Goal: Information Seeking & Learning: Learn about a topic

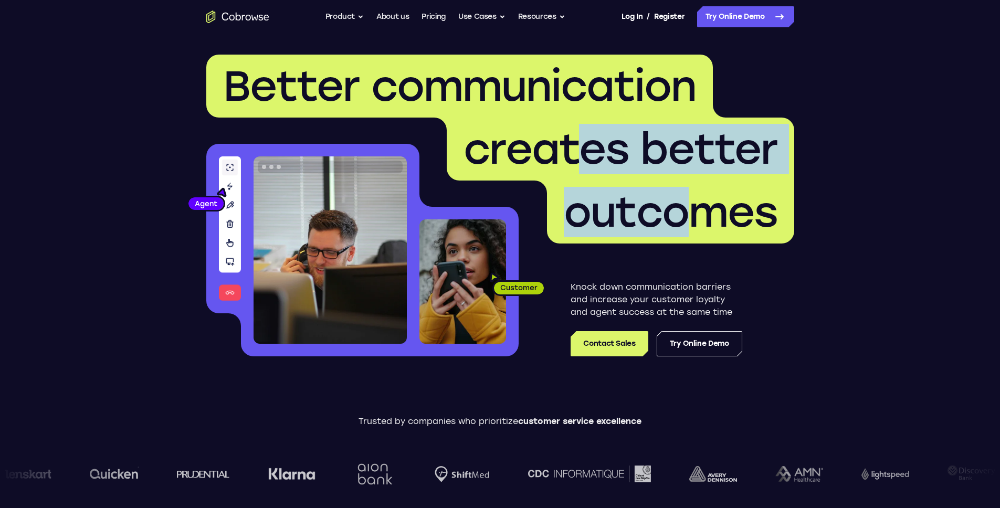
drag, startPoint x: 584, startPoint y: 162, endPoint x: 718, endPoint y: 195, distance: 137.4
click at [702, 190] on h1 "Better communication creates better outcomes" at bounding box center [500, 149] width 588 height 189
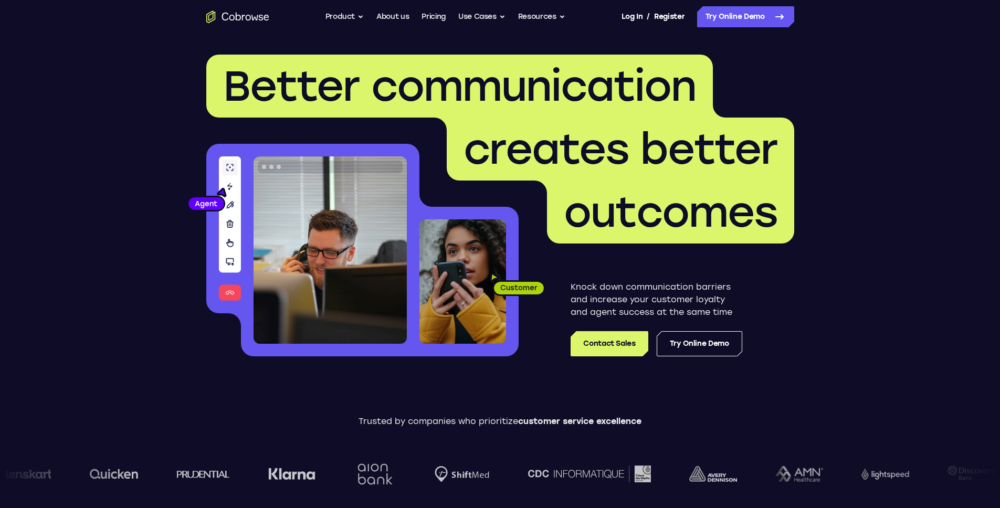
drag, startPoint x: 735, startPoint y: 203, endPoint x: 767, endPoint y: 209, distance: 32.6
click at [735, 203] on span "outcomes" at bounding box center [671, 212] width 214 height 50
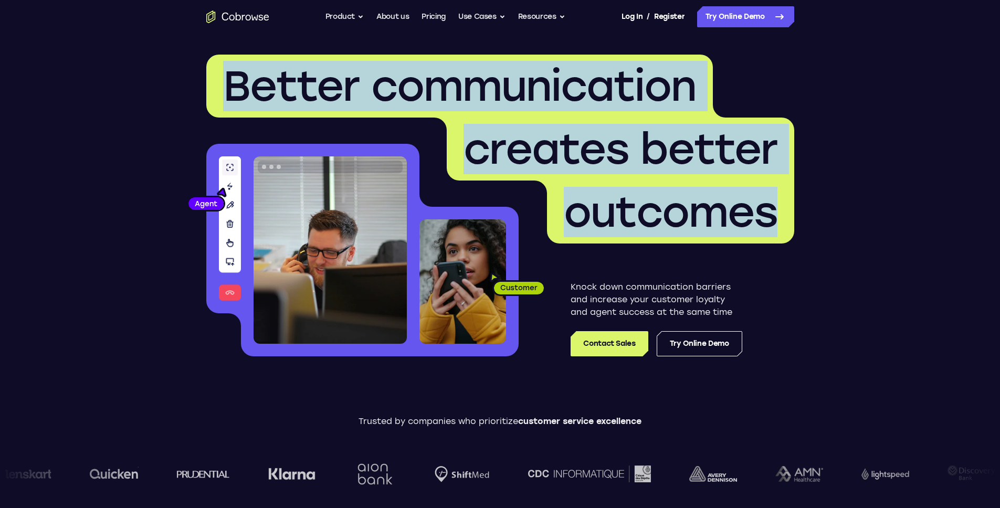
drag, startPoint x: 775, startPoint y: 211, endPoint x: 230, endPoint y: 101, distance: 555.9
click at [230, 101] on h1 "Better communication creates better outcomes" at bounding box center [500, 149] width 588 height 189
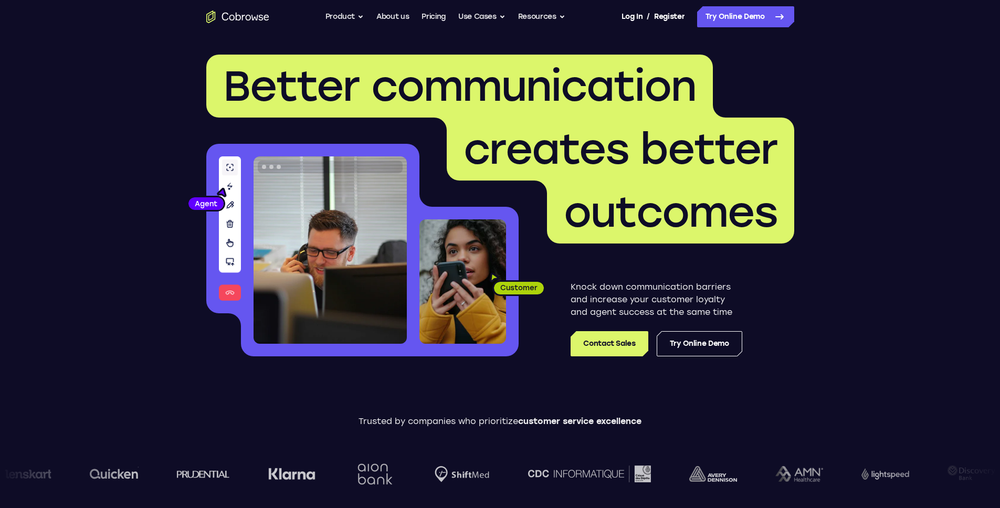
click at [543, 126] on span "creates better" at bounding box center [620, 149] width 314 height 50
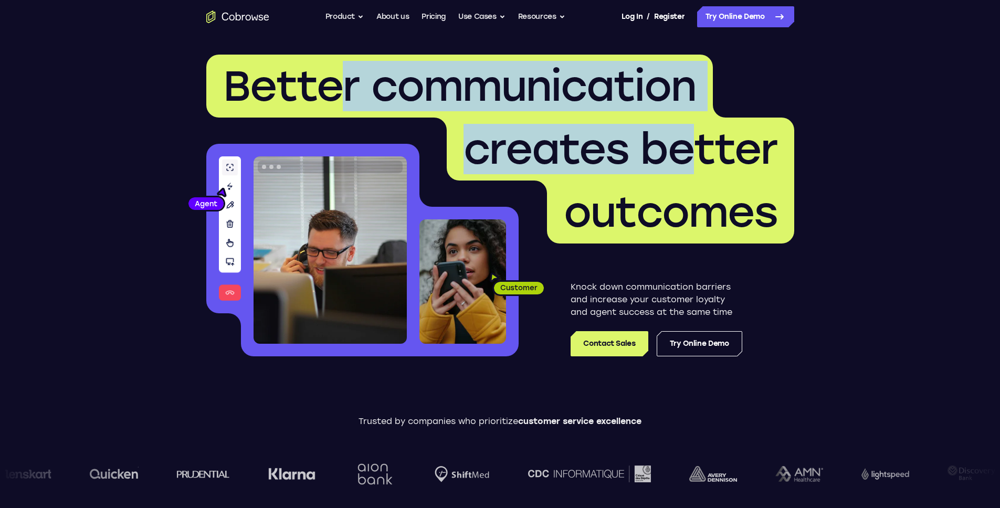
drag, startPoint x: 689, startPoint y: 167, endPoint x: 350, endPoint y: 110, distance: 344.3
click at [350, 110] on h1 "Better communication creates better outcomes" at bounding box center [500, 149] width 588 height 189
click at [350, 110] on span "Better communication" at bounding box center [459, 86] width 473 height 50
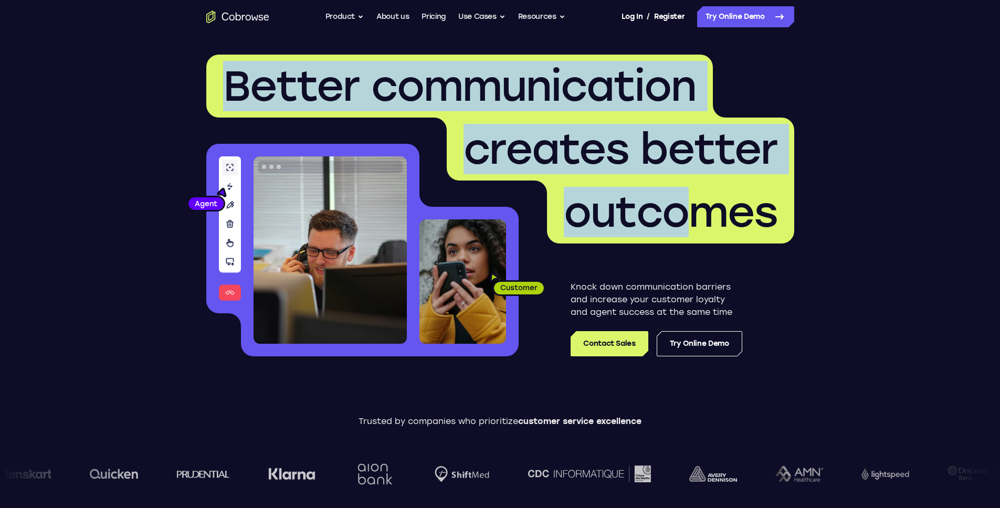
drag, startPoint x: 235, startPoint y: 91, endPoint x: 683, endPoint y: 206, distance: 463.3
click at [683, 206] on h1 "Better communication creates better outcomes" at bounding box center [500, 149] width 588 height 189
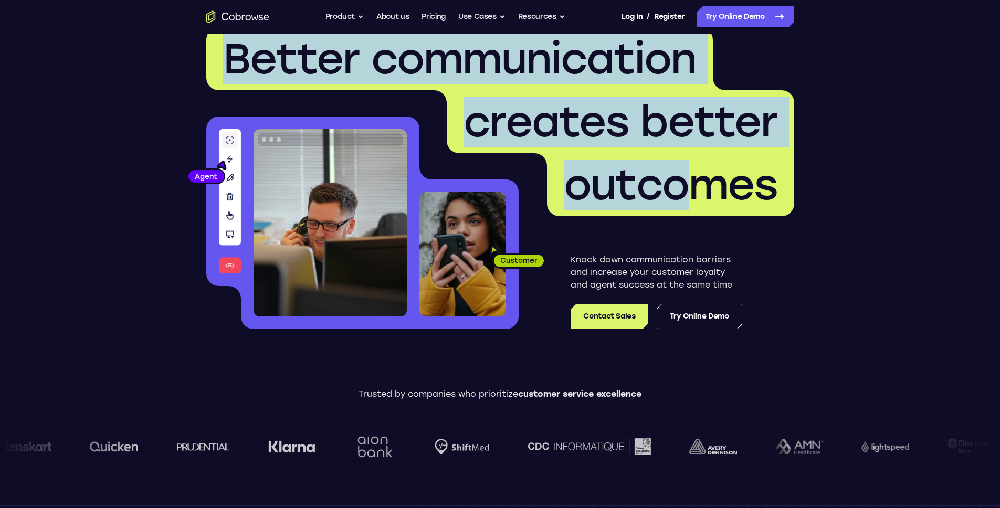
scroll to position [56, 0]
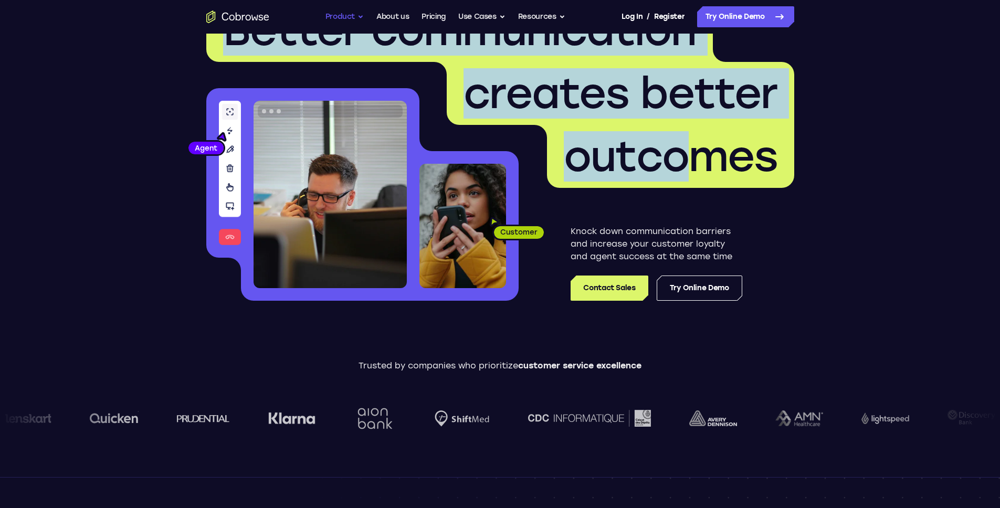
click at [350, 19] on button "Product" at bounding box center [344, 16] width 39 height 21
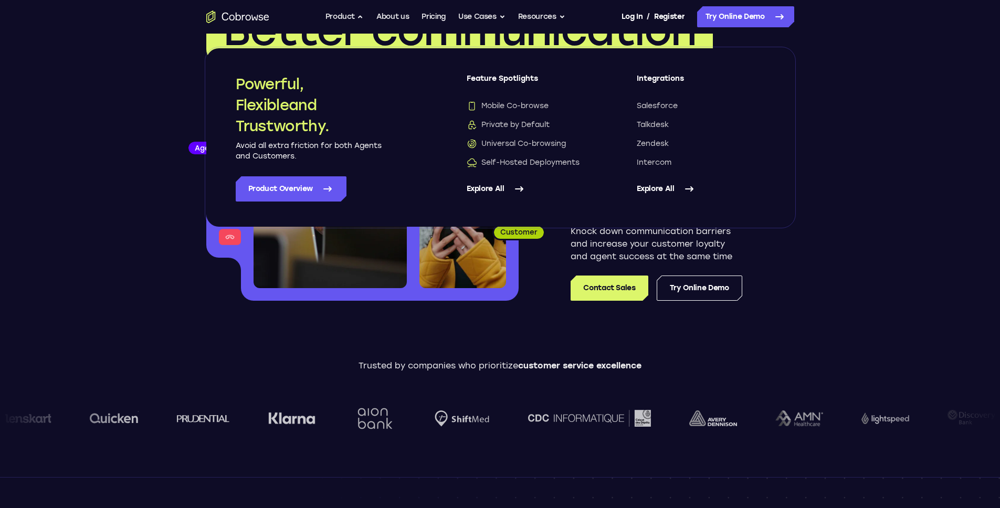
click at [528, 168] on div "Feature Spotlights Mobile Co-browse Private by Default Universal Co-browsing Se…" at bounding box center [531, 137] width 128 height 128
click at [526, 166] on span "Self-Hosted Deployments" at bounding box center [523, 162] width 113 height 10
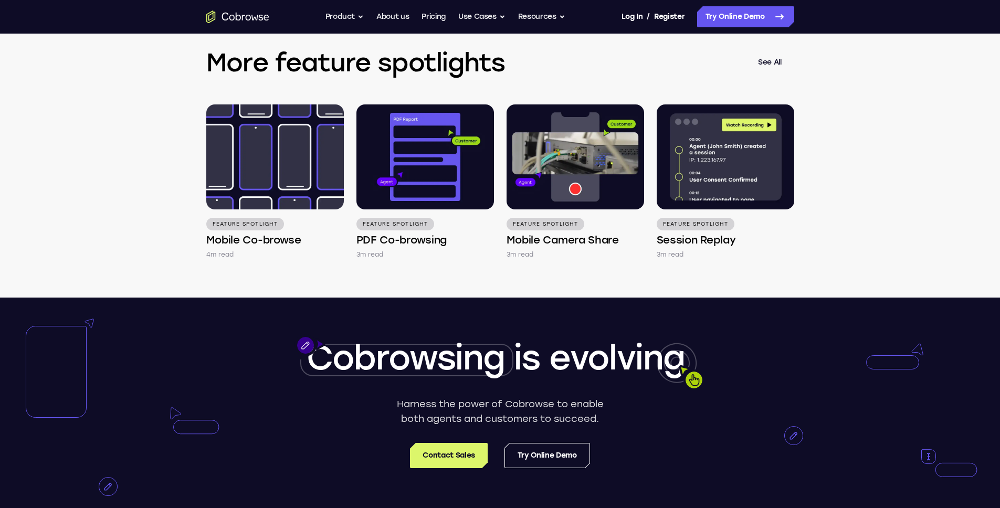
scroll to position [1539, 0]
